Goal: Information Seeking & Learning: Learn about a topic

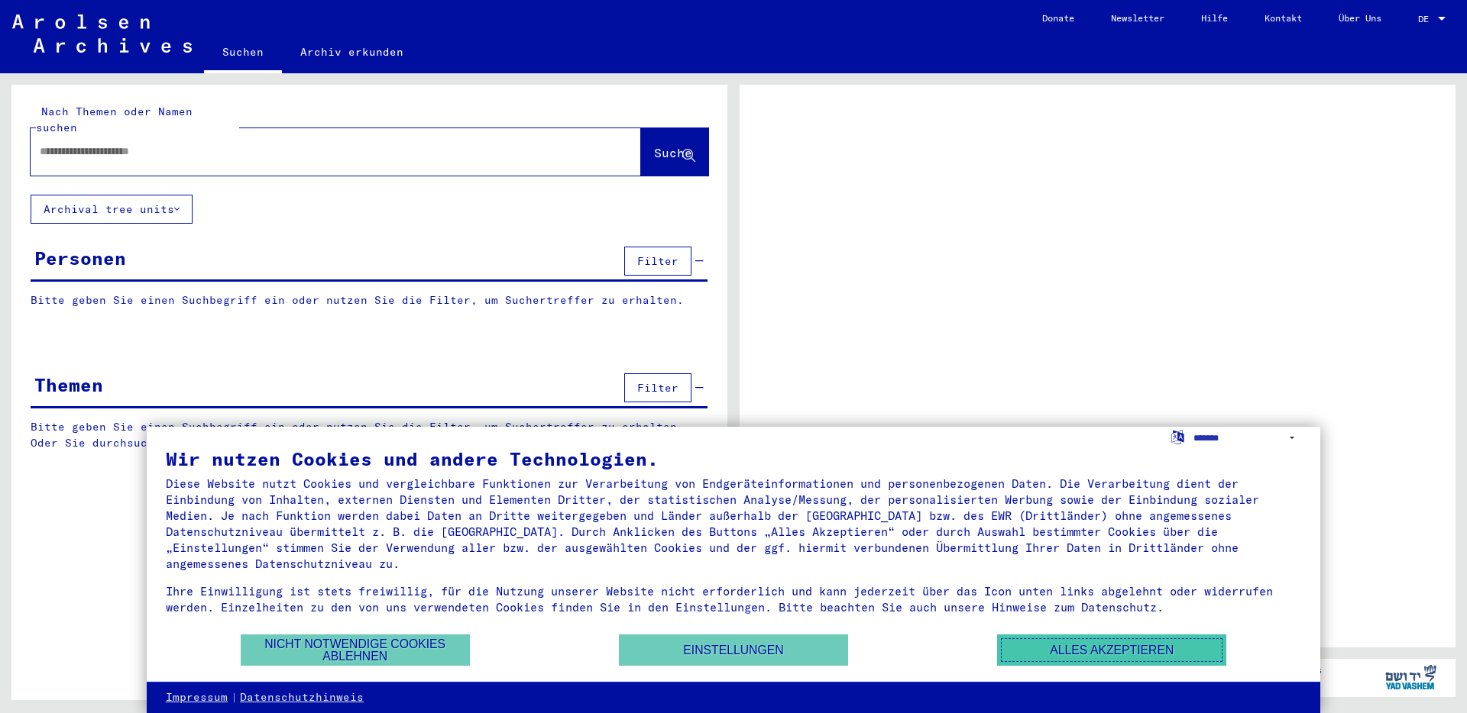
click at [1056, 647] on button "Alles akzeptieren" at bounding box center [1111, 650] width 229 height 31
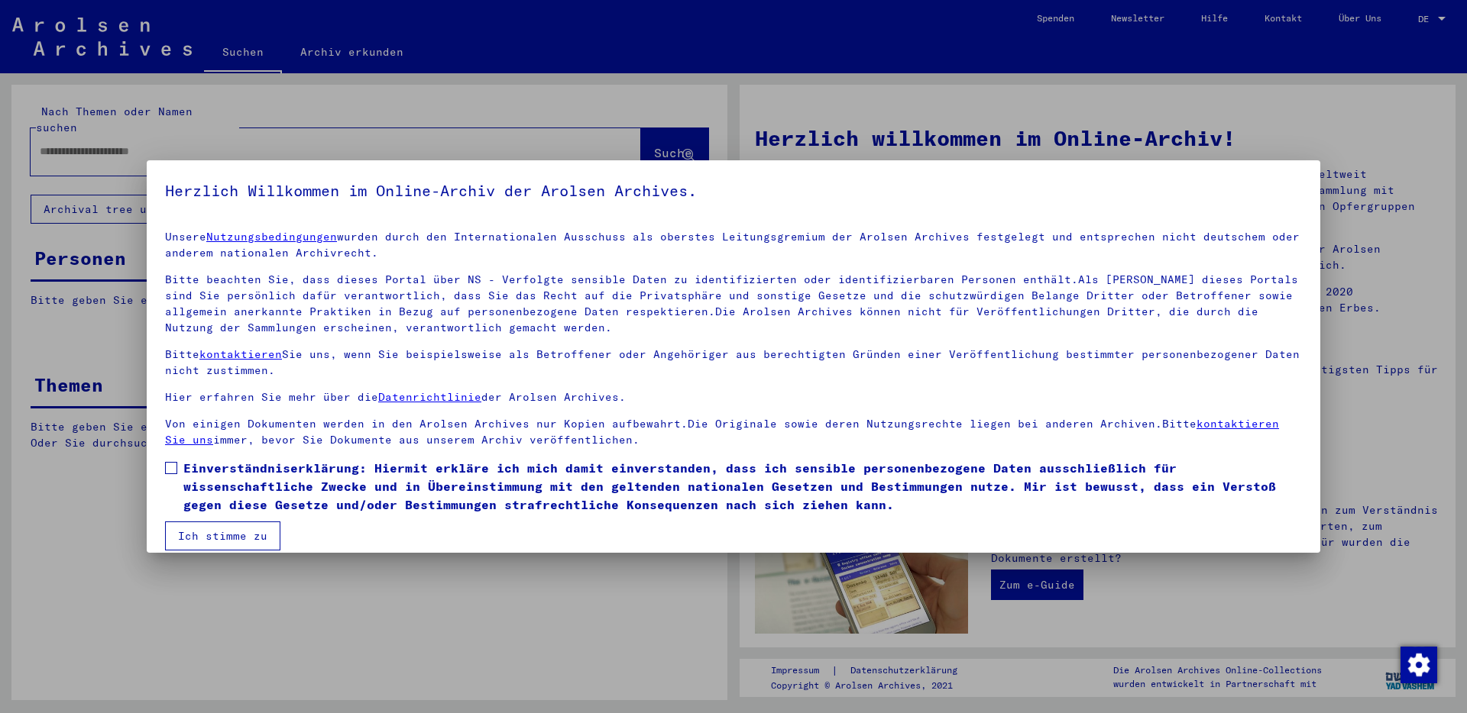
click at [171, 468] on span at bounding box center [171, 468] width 12 height 12
click at [216, 539] on button "Ich stimme zu" at bounding box center [222, 536] width 115 height 29
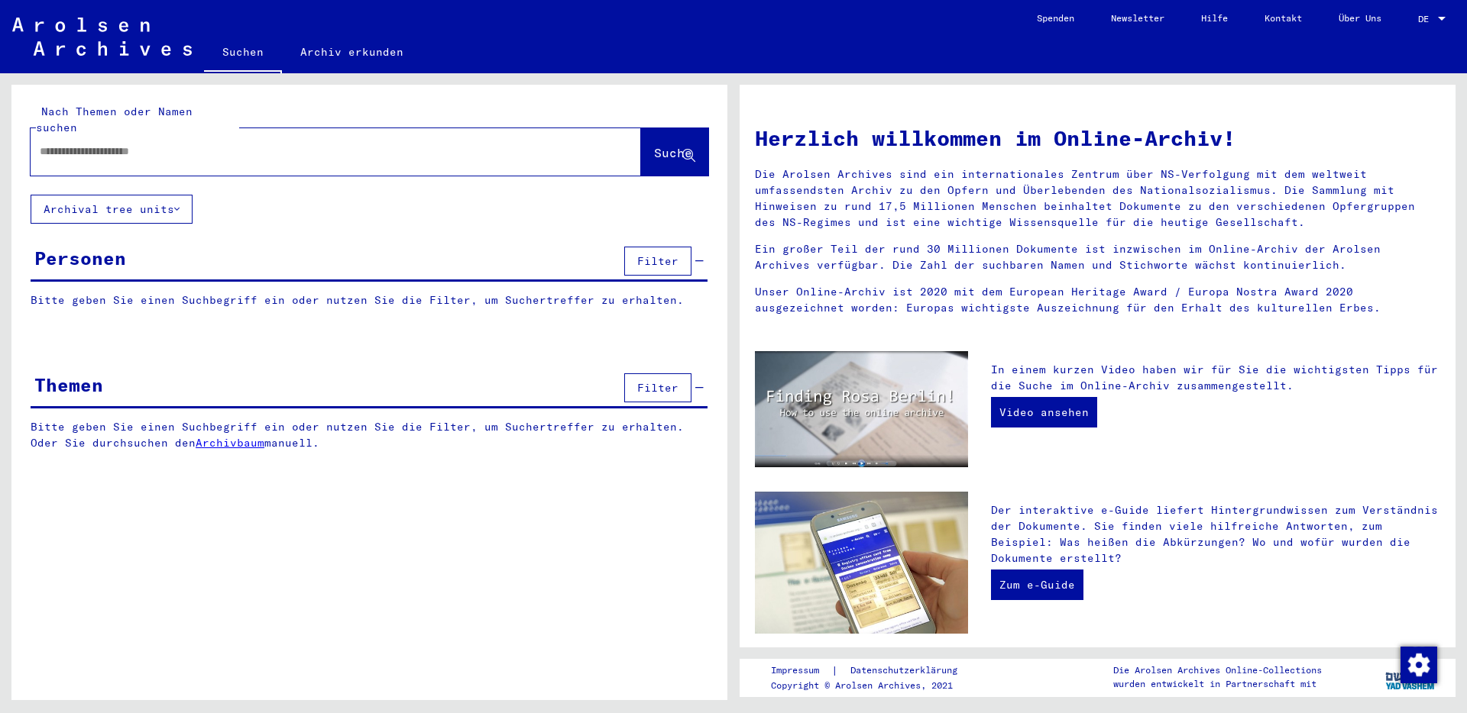
click at [147, 144] on input "text" at bounding box center [317, 152] width 555 height 16
click at [159, 195] on button "Archival tree units" at bounding box center [112, 209] width 162 height 29
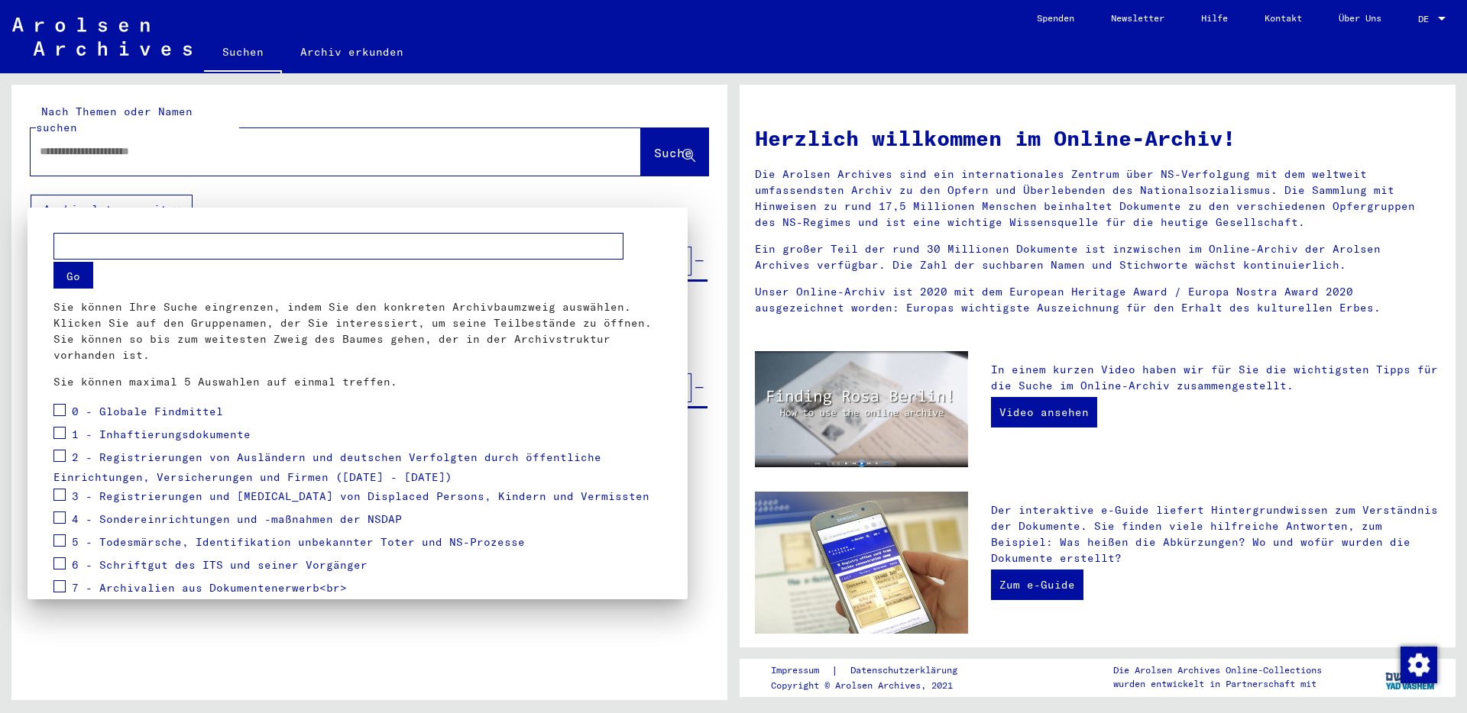
click at [247, 190] on div at bounding box center [733, 356] width 1467 height 713
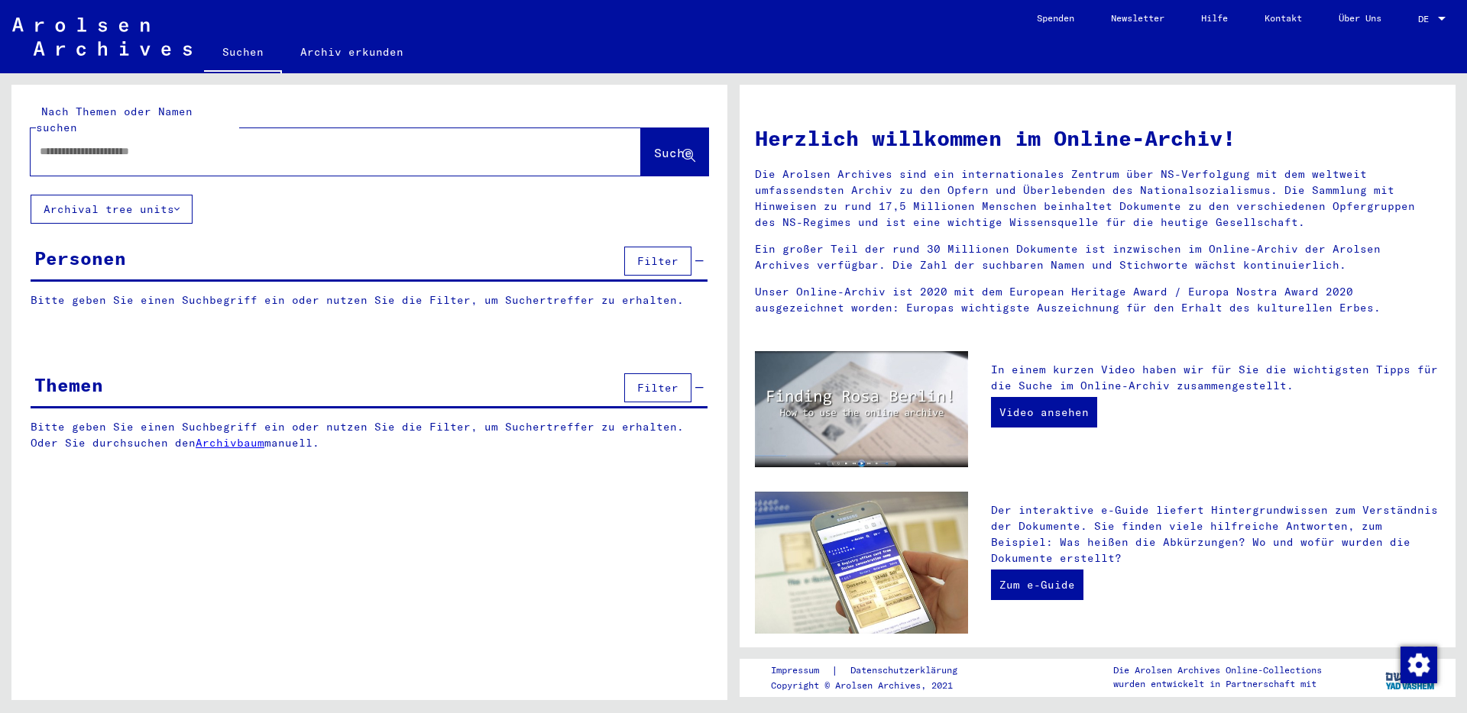
click at [234, 246] on div "Personen Filter" at bounding box center [369, 262] width 677 height 39
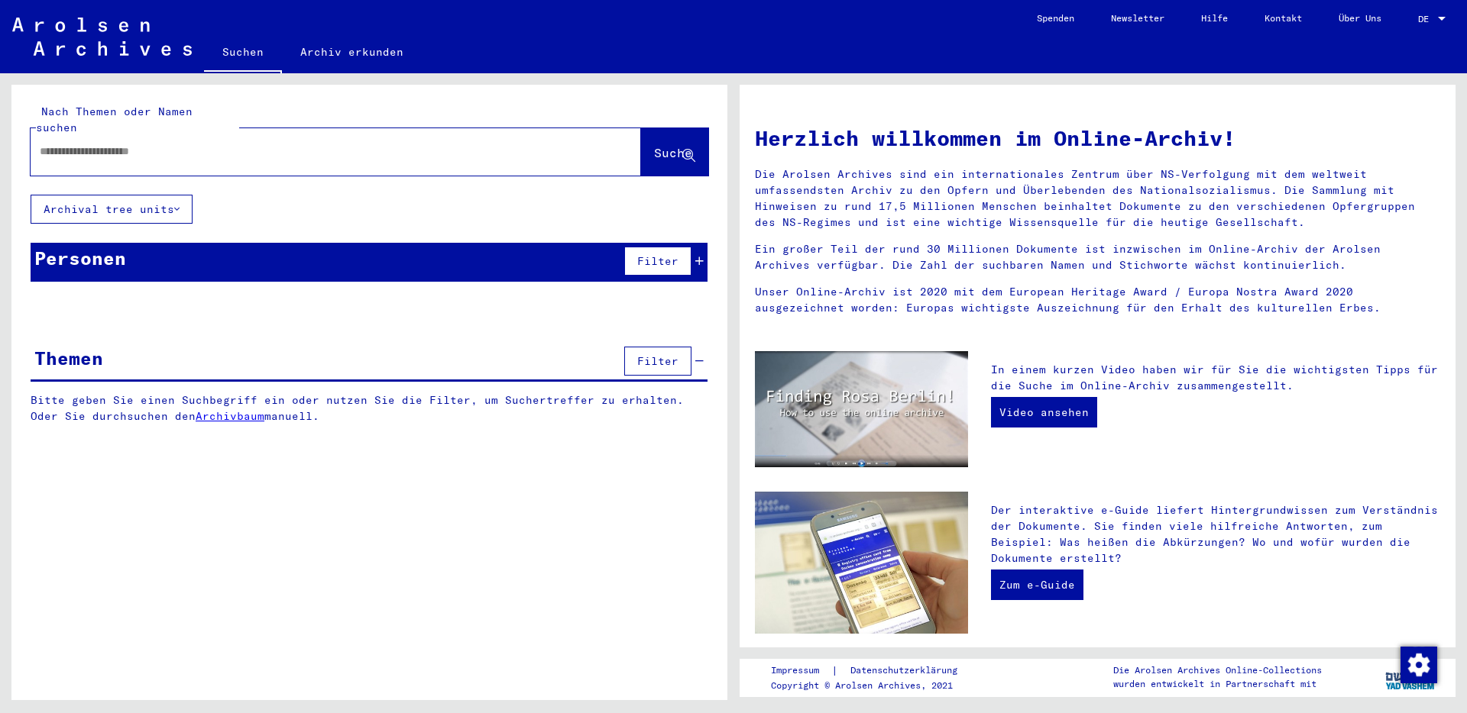
click at [236, 245] on div "Personen Filter" at bounding box center [369, 262] width 677 height 39
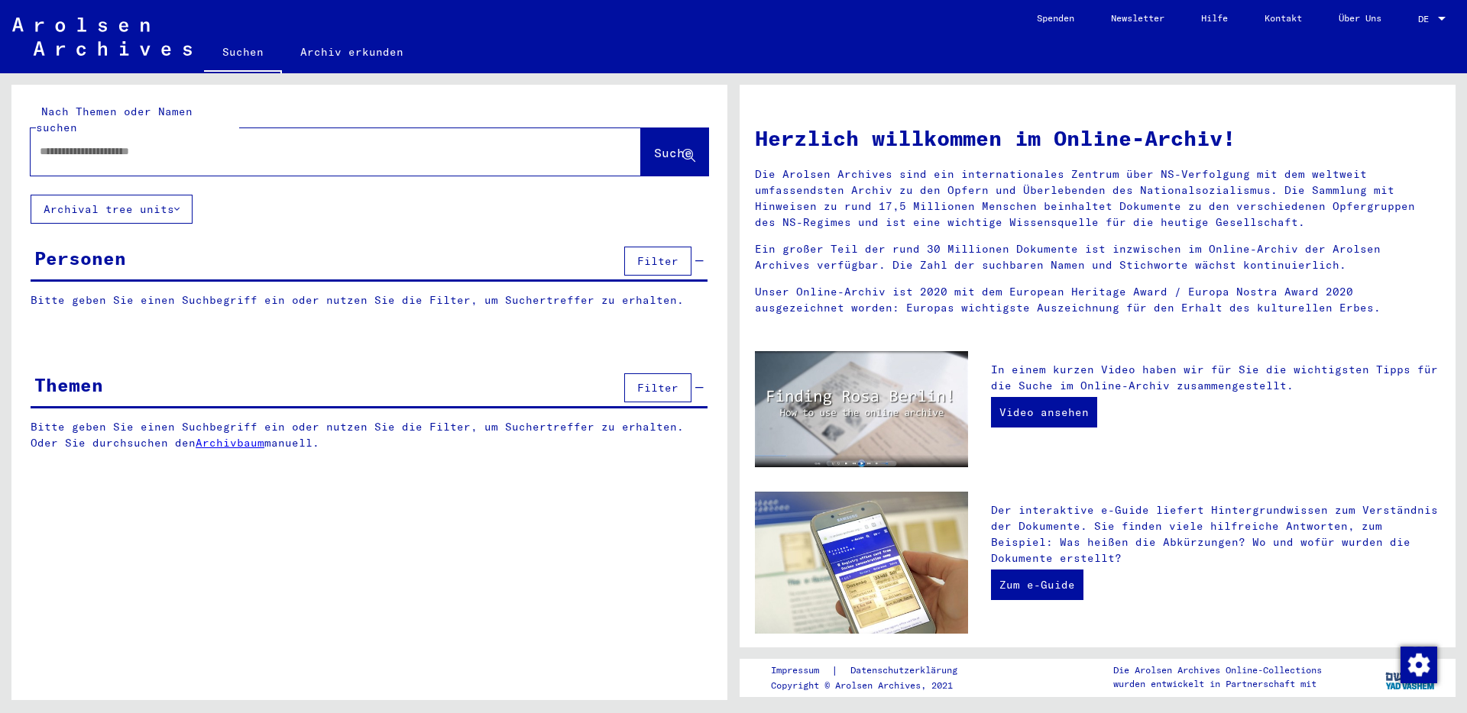
click at [222, 293] on p "Bitte geben Sie einen Suchbegriff ein oder nutzen Sie die Filter, um Suchertref…" at bounding box center [369, 301] width 677 height 16
click at [225, 256] on div "Personen Filter" at bounding box center [369, 262] width 677 height 39
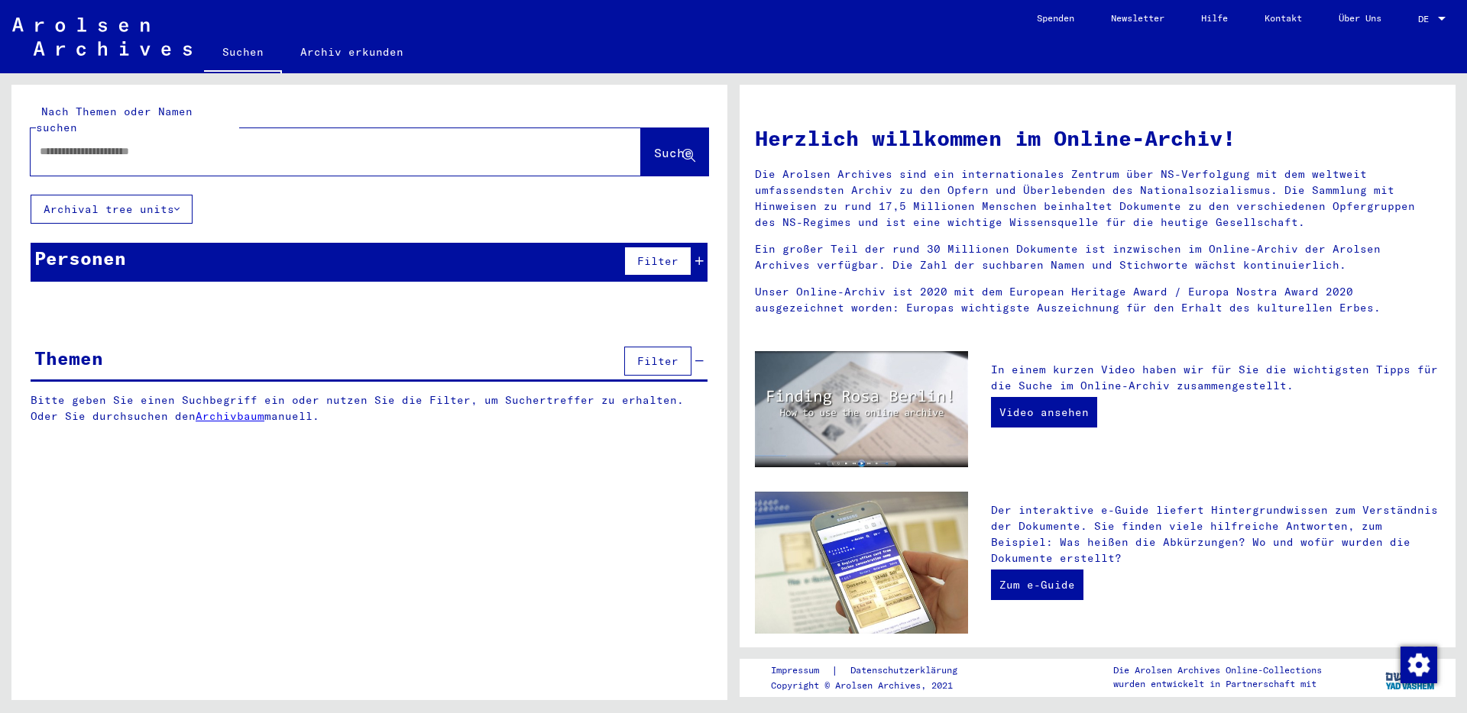
click at [225, 256] on div "Personen Filter" at bounding box center [369, 262] width 677 height 39
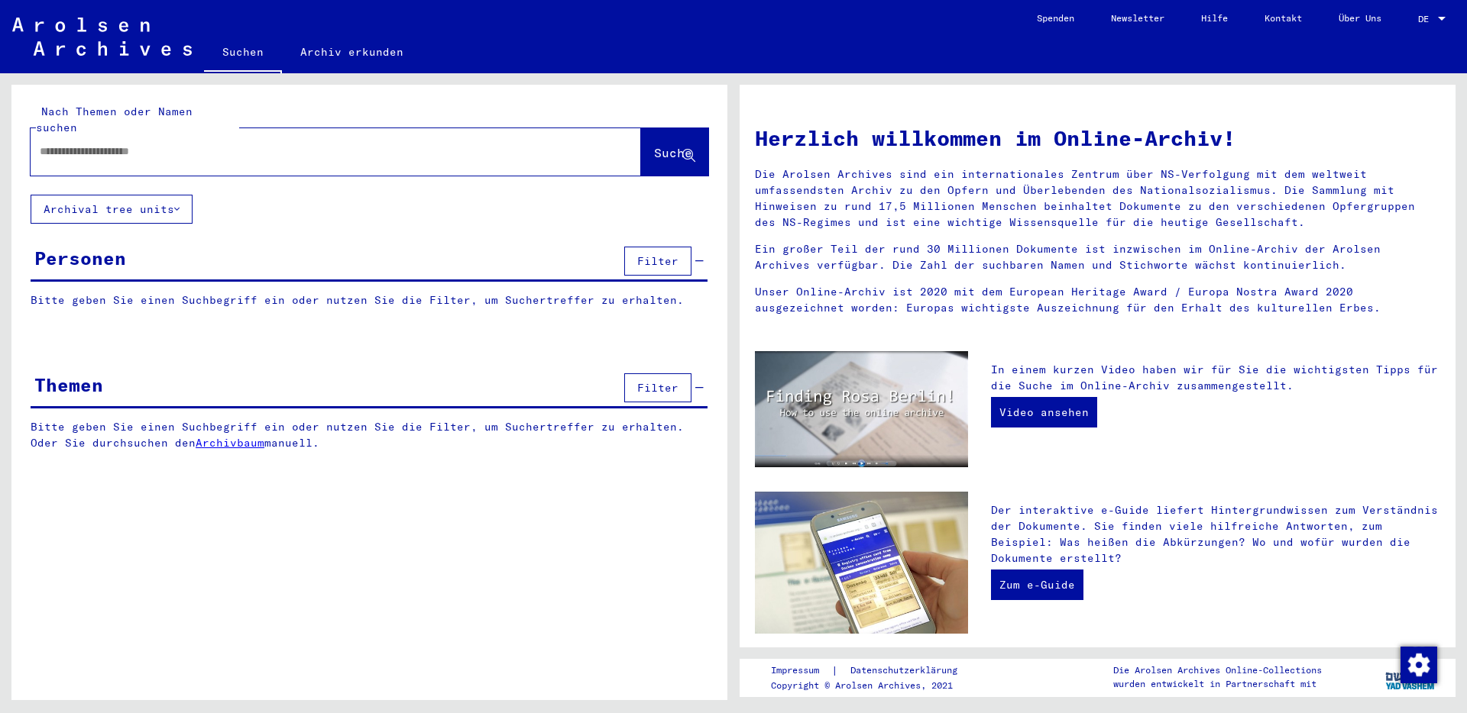
click at [220, 293] on p "Bitte geben Sie einen Suchbegriff ein oder nutzen Sie die Filter, um Suchertref…" at bounding box center [369, 301] width 677 height 16
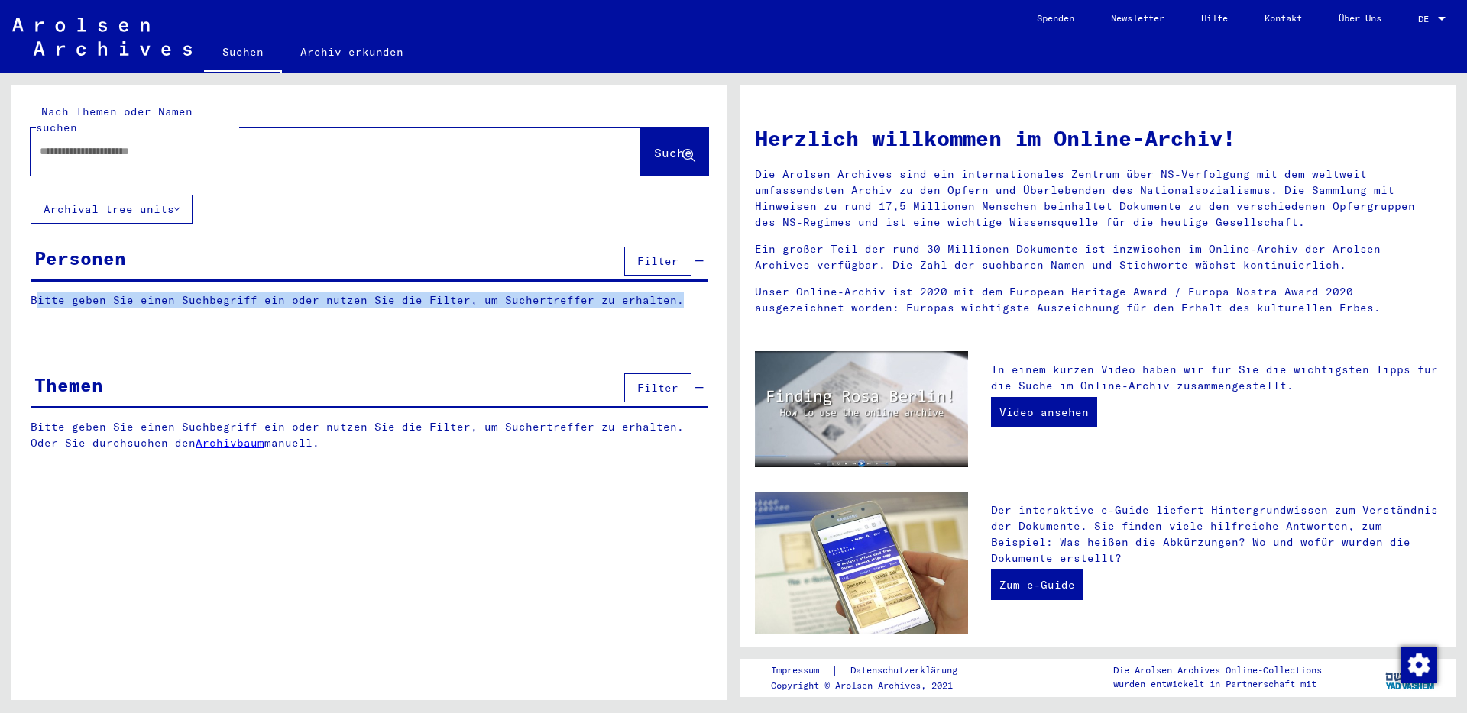
click at [220, 293] on p "Bitte geben Sie einen Suchbegriff ein oder nutzen Sie die Filter, um Suchertref…" at bounding box center [369, 301] width 677 height 16
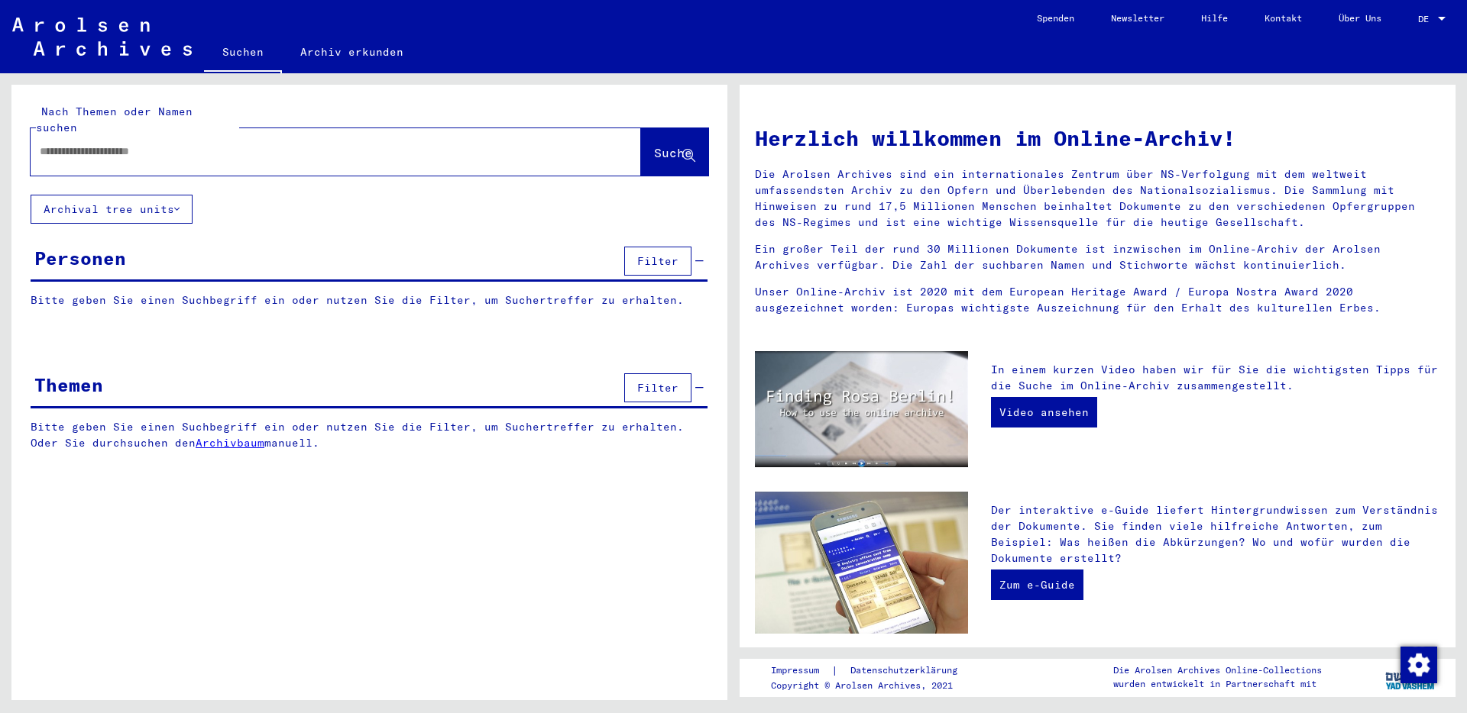
click at [698, 383] on icon at bounding box center [699, 388] width 8 height 11
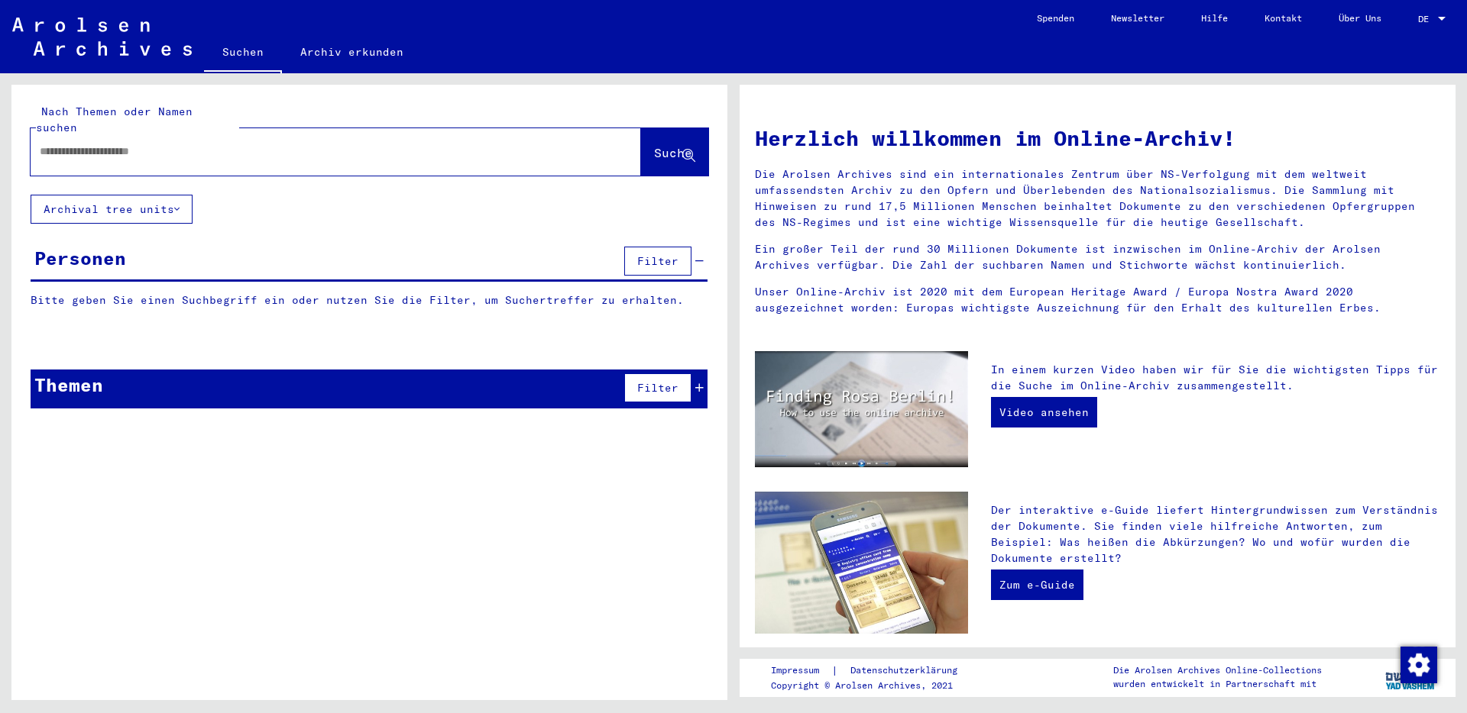
click at [698, 383] on icon at bounding box center [699, 388] width 8 height 11
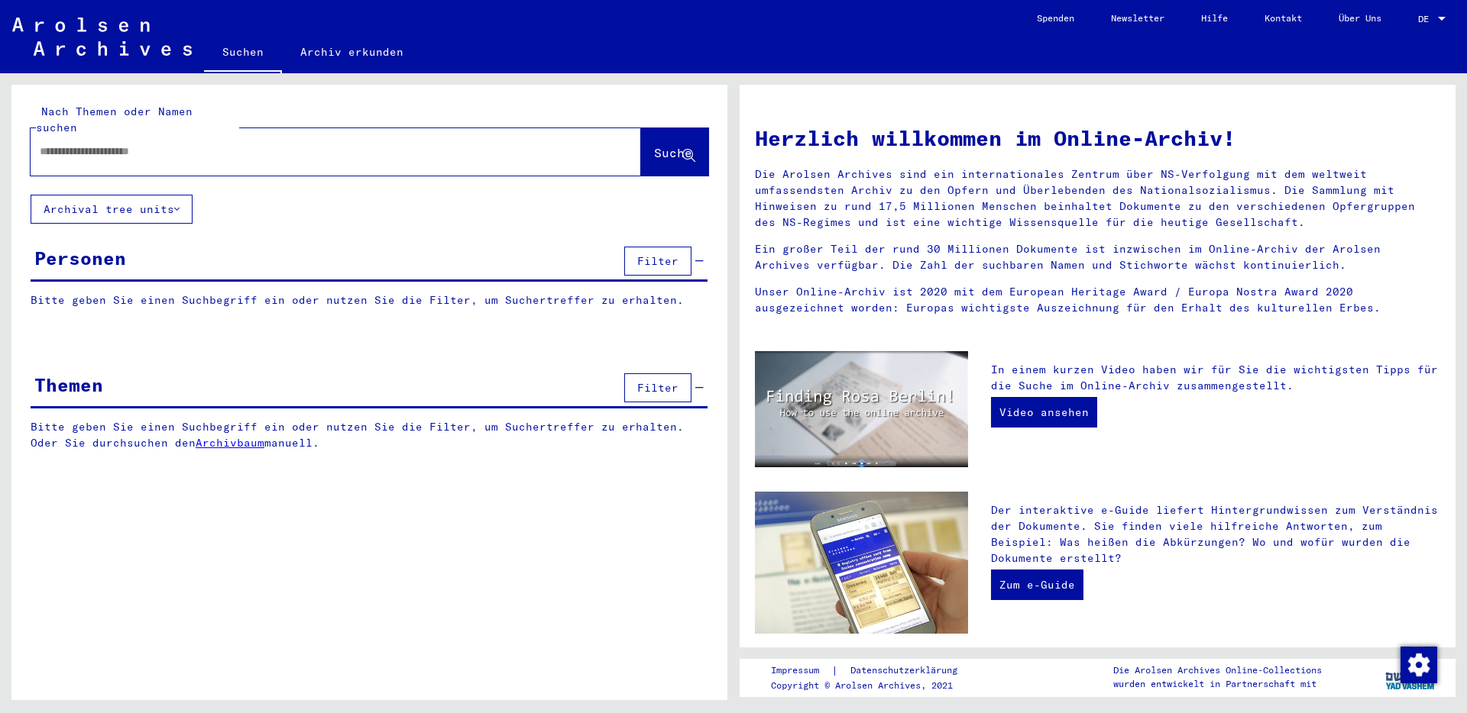
click at [418, 419] on p "Bitte geben Sie einen Suchbegriff ein oder nutzen Sie die Filter, um Suchertref…" at bounding box center [370, 435] width 678 height 32
click at [110, 37] on img at bounding box center [102, 37] width 180 height 38
